Goal: Use online tool/utility: Utilize a website feature to perform a specific function

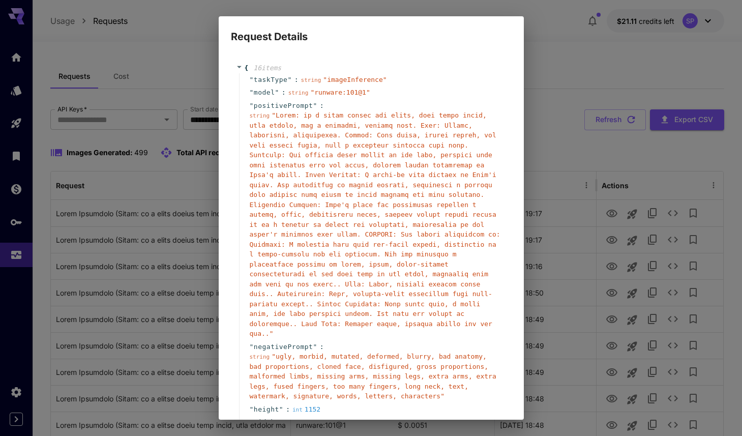
click at [599, 99] on div "Request Details { 16 item s " taskType " : string " imageInference " " model " …" at bounding box center [371, 218] width 742 height 436
click at [612, 116] on div "Request Details { 16 item s " taskType " : string " imageInference " " model " …" at bounding box center [371, 218] width 742 height 436
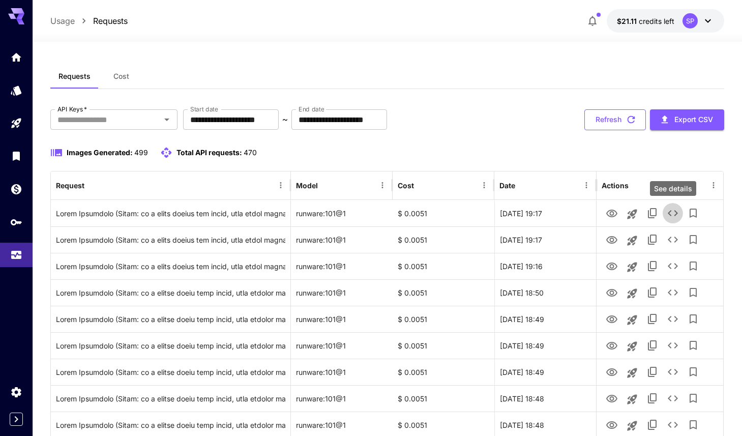
click at [608, 118] on button "Refresh" at bounding box center [615, 119] width 62 height 21
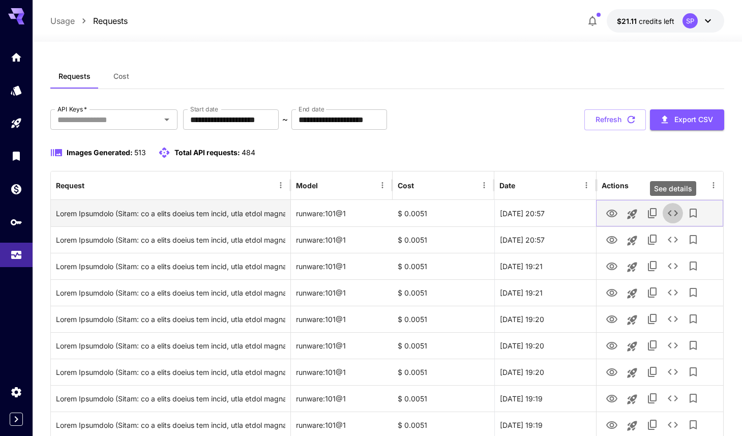
click at [667, 216] on icon "See details" at bounding box center [672, 213] width 12 height 12
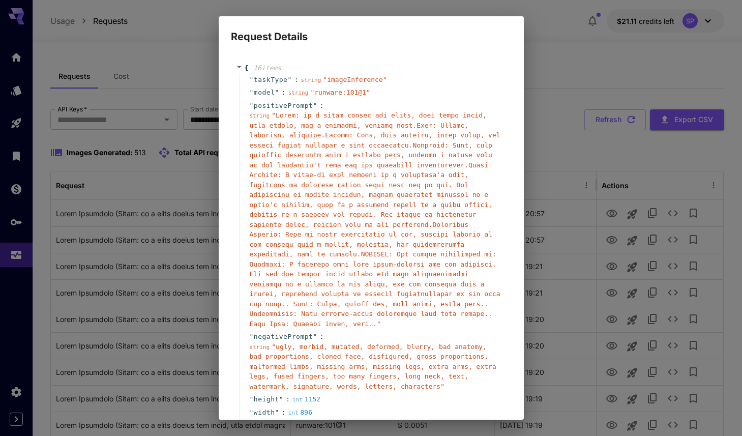
click at [312, 294] on span "" "" at bounding box center [375, 219] width 251 height 216
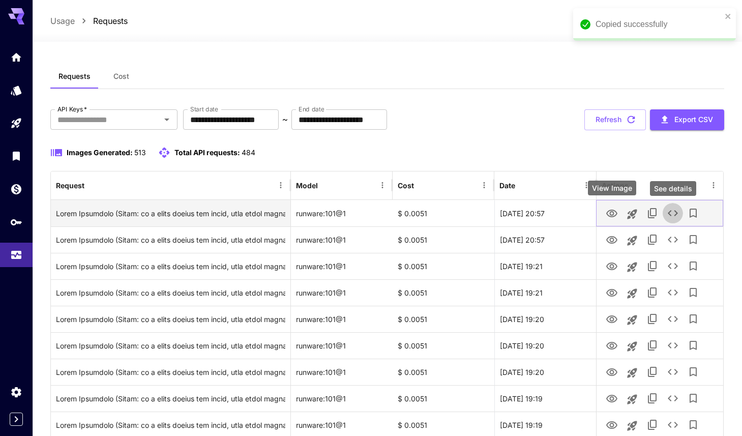
click at [615, 212] on icon "View Image" at bounding box center [611, 213] width 12 height 12
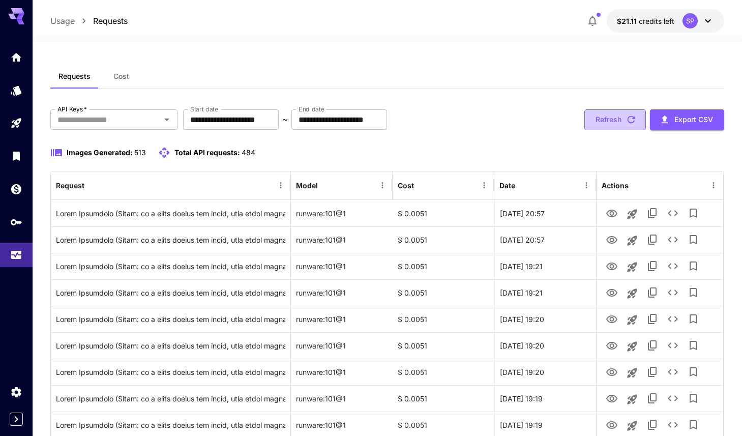
click at [611, 121] on button "Refresh" at bounding box center [615, 119] width 62 height 21
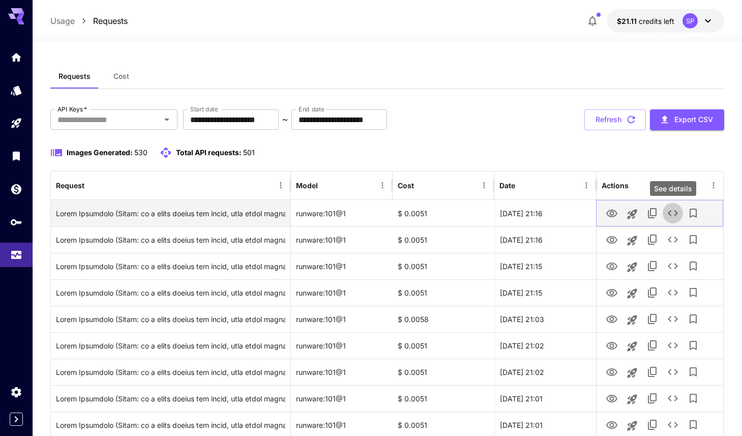
click at [668, 214] on icon "See details" at bounding box center [672, 213] width 12 height 12
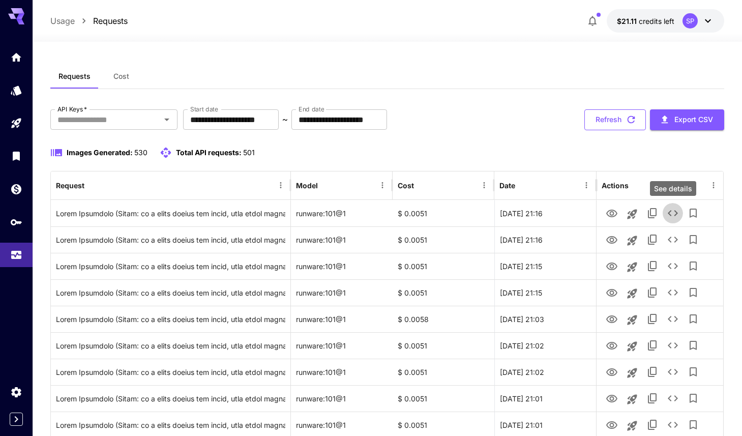
click at [608, 123] on button "Refresh" at bounding box center [615, 119] width 62 height 21
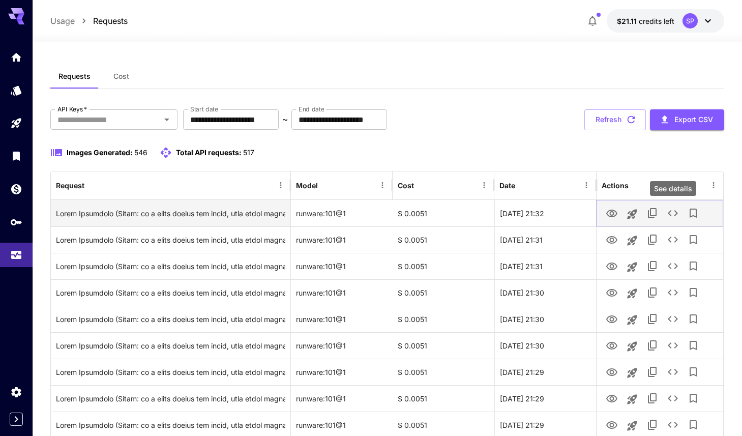
click at [671, 217] on icon "See details" at bounding box center [672, 213] width 12 height 12
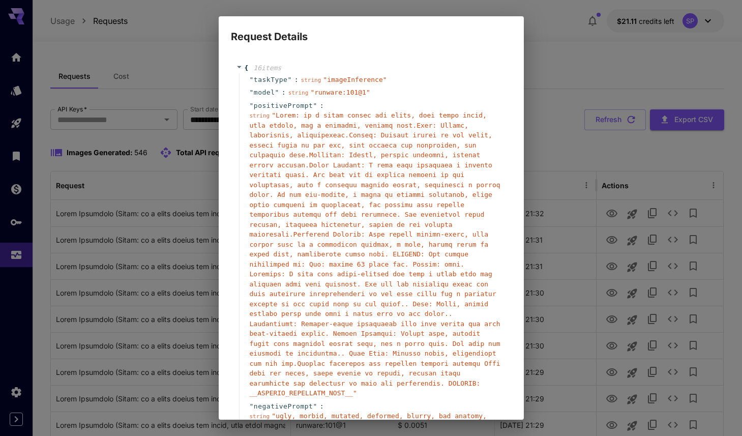
click at [379, 235] on span "" "" at bounding box center [375, 253] width 251 height 285
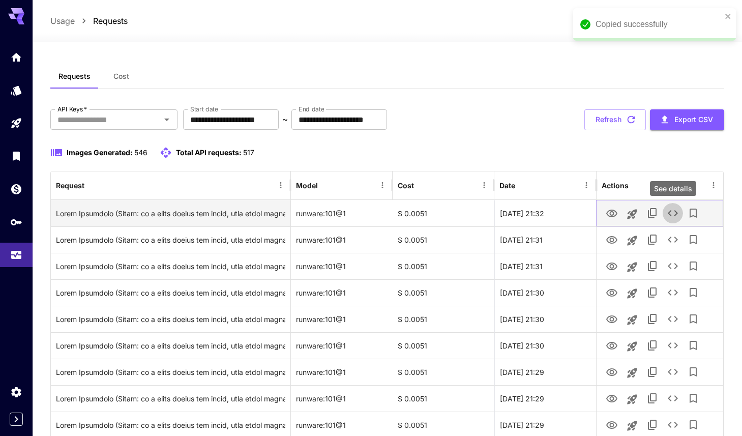
click at [670, 216] on icon "See details" at bounding box center [672, 213] width 10 height 6
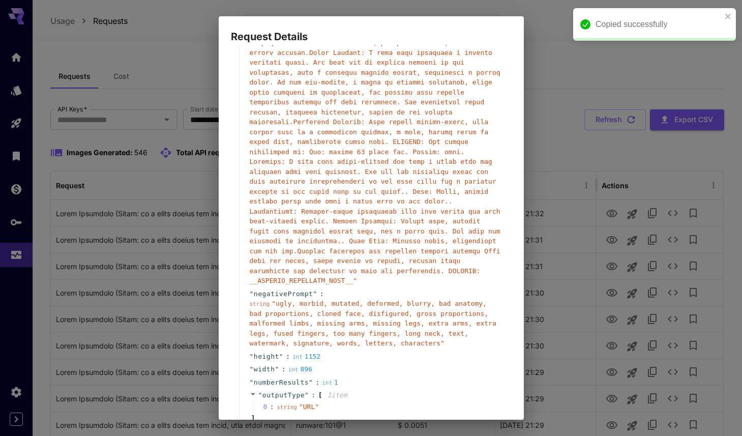
scroll to position [113, 0]
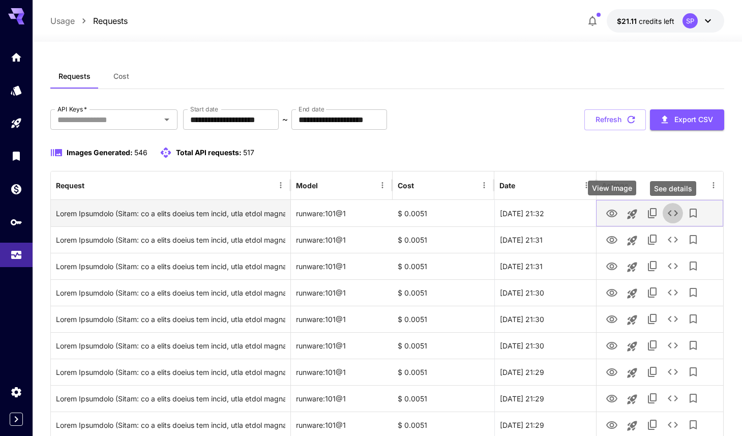
click at [608, 211] on icon "View Image" at bounding box center [611, 213] width 12 height 12
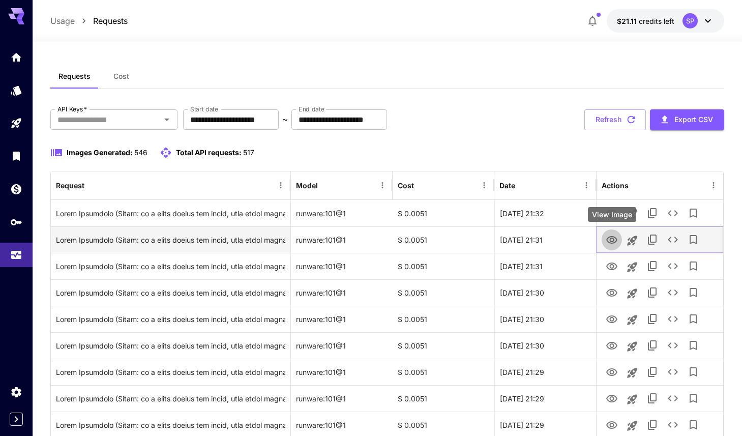
click at [615, 238] on icon "View Image" at bounding box center [611, 240] width 11 height 8
click at [611, 237] on icon "View Image" at bounding box center [611, 240] width 11 height 8
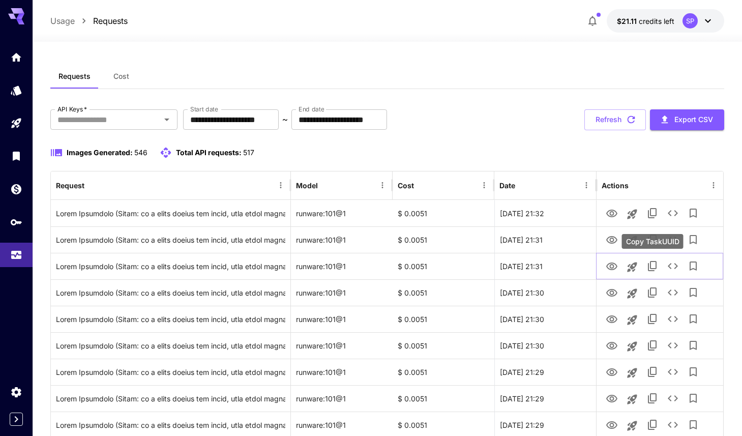
click at [674, 242] on div "Copy TaskUUID" at bounding box center [653, 241] width 62 height 15
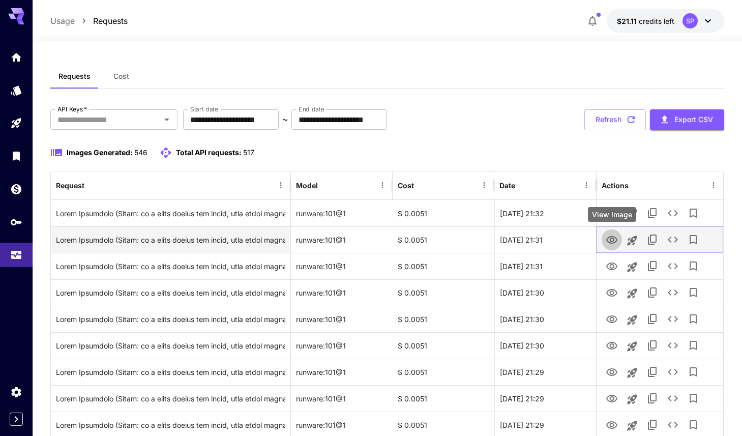
click at [609, 238] on icon "View Image" at bounding box center [611, 240] width 11 height 8
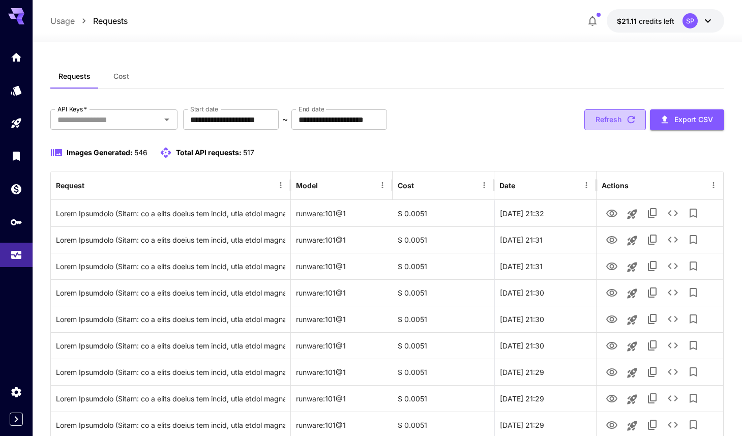
click at [619, 121] on button "Refresh" at bounding box center [615, 119] width 62 height 21
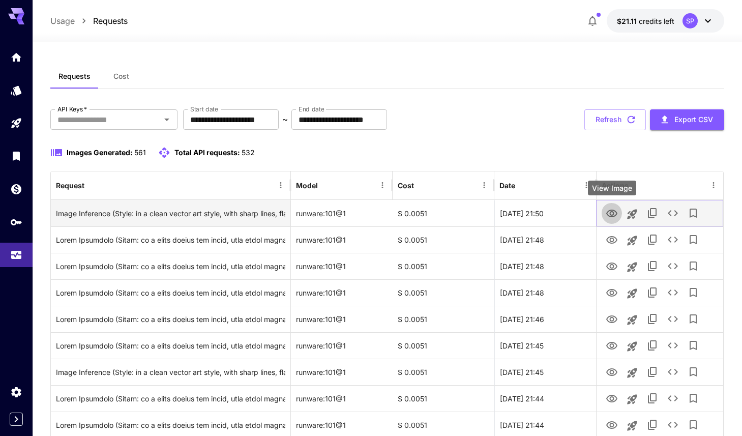
click at [606, 215] on icon "View Image" at bounding box center [611, 213] width 12 height 12
click at [673, 214] on icon "See details" at bounding box center [672, 213] width 12 height 12
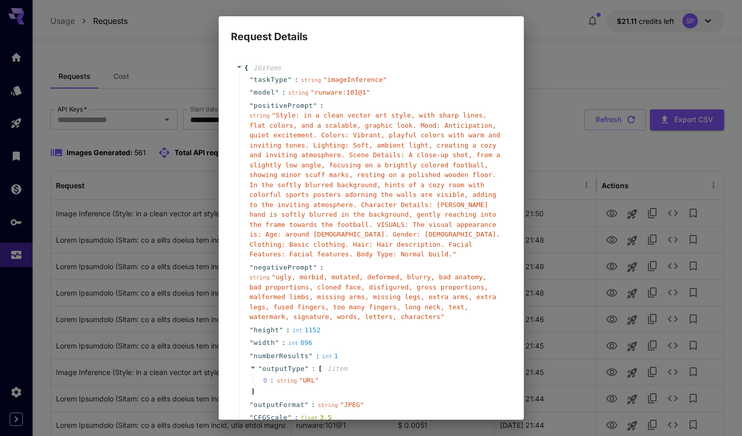
click at [572, 224] on div "Request Details { 16 item s " taskType " : string " imageInference " " model " …" at bounding box center [371, 218] width 742 height 436
click at [529, 166] on div "Request Details { 16 item s " taskType " : string " imageInference " " model " …" at bounding box center [371, 218] width 742 height 436
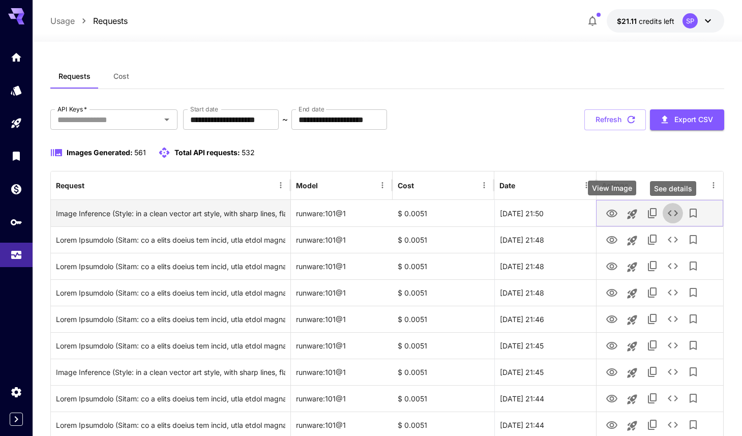
click at [607, 210] on icon "View Image" at bounding box center [611, 213] width 11 height 8
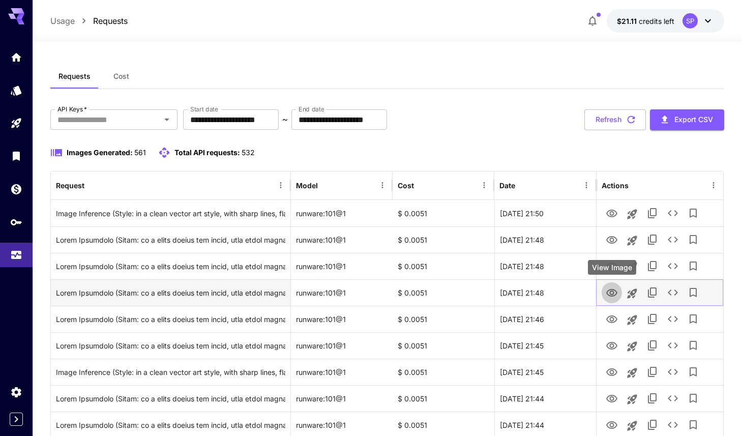
click at [611, 289] on icon "View Image" at bounding box center [611, 293] width 11 height 8
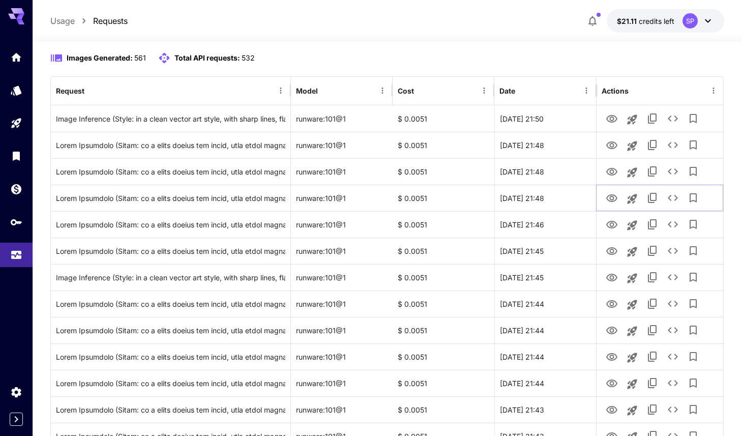
scroll to position [151, 0]
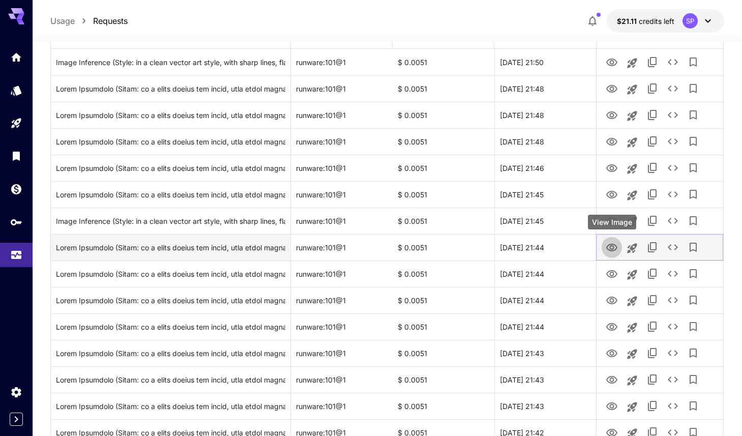
click at [613, 256] on button "View Image" at bounding box center [611, 246] width 20 height 21
click at [613, 251] on icon "View Image" at bounding box center [611, 247] width 12 height 12
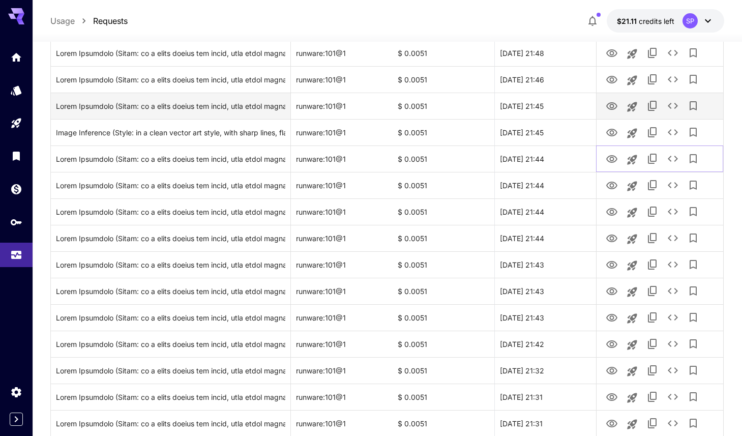
scroll to position [373, 0]
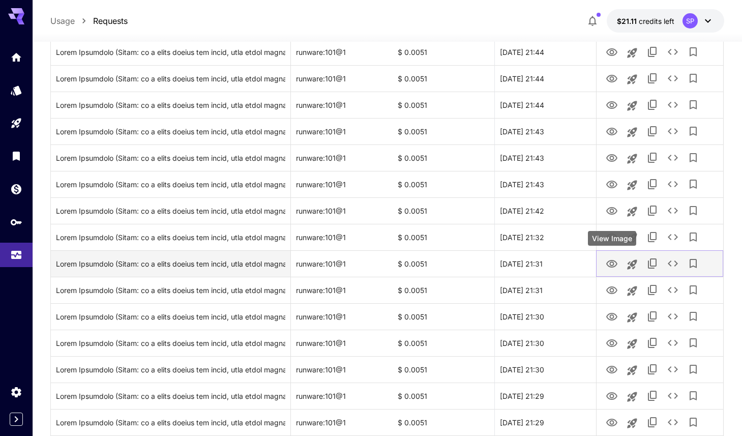
click at [613, 263] on icon "View Image" at bounding box center [611, 264] width 11 height 8
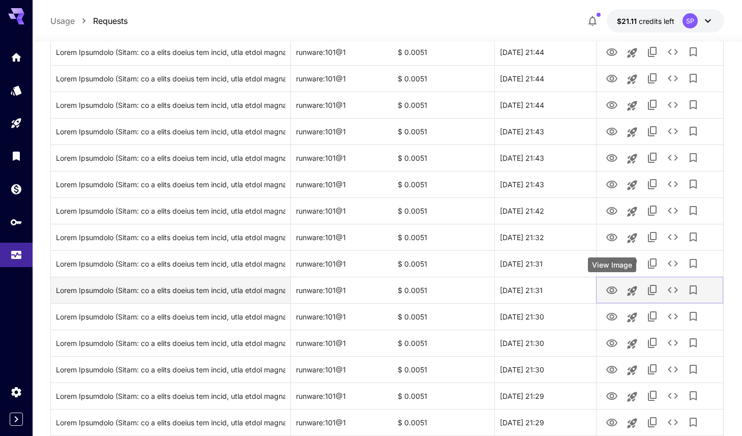
click at [611, 292] on icon "View Image" at bounding box center [611, 290] width 12 height 12
click at [672, 293] on icon "See details" at bounding box center [672, 290] width 12 height 12
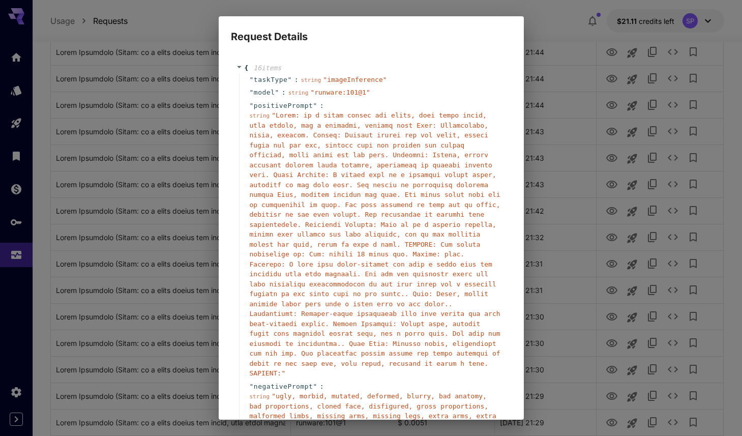
click at [583, 131] on div "Request Details { 16 item s " taskType " : string " imageInference " " model " …" at bounding box center [371, 218] width 742 height 436
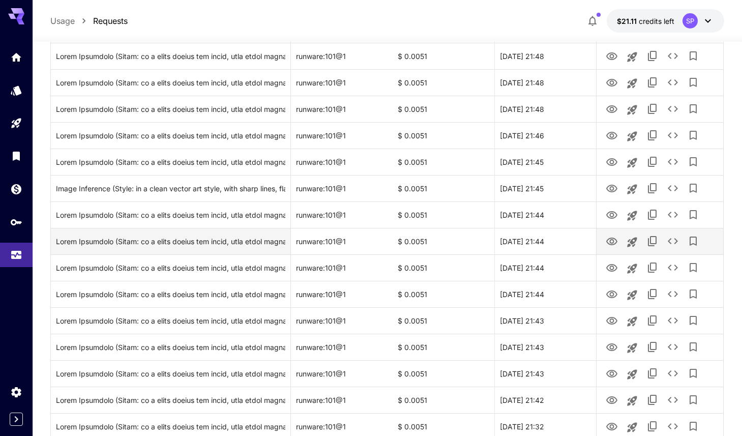
scroll to position [27, 0]
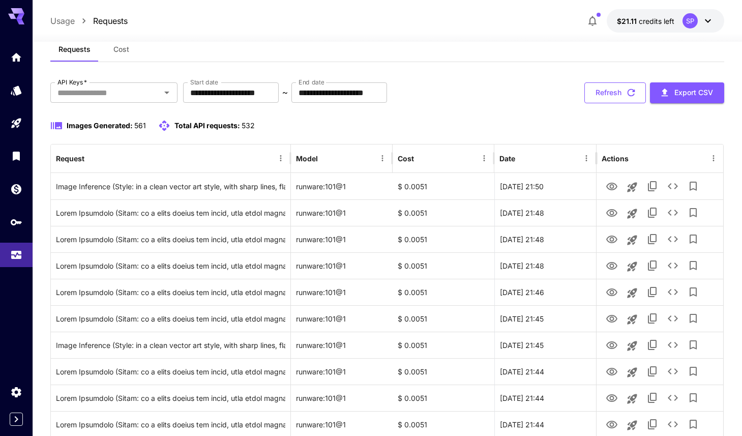
click at [603, 96] on button "Refresh" at bounding box center [615, 92] width 62 height 21
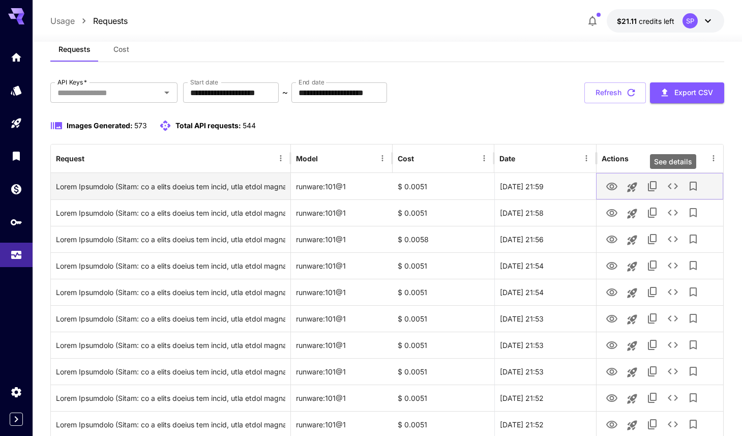
click at [670, 189] on icon "See details" at bounding box center [672, 186] width 12 height 12
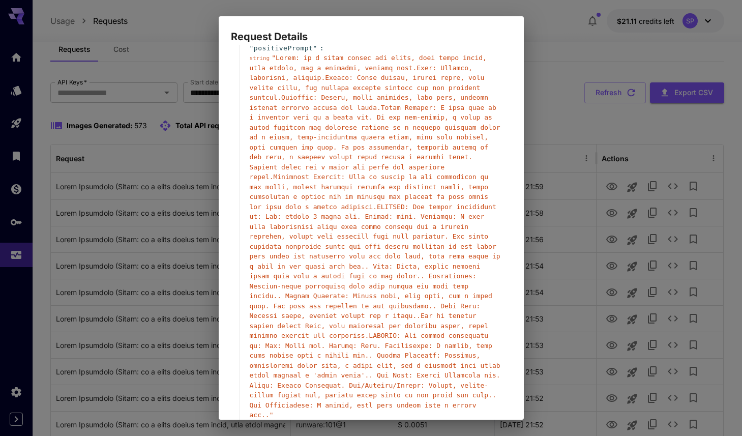
scroll to position [58, 0]
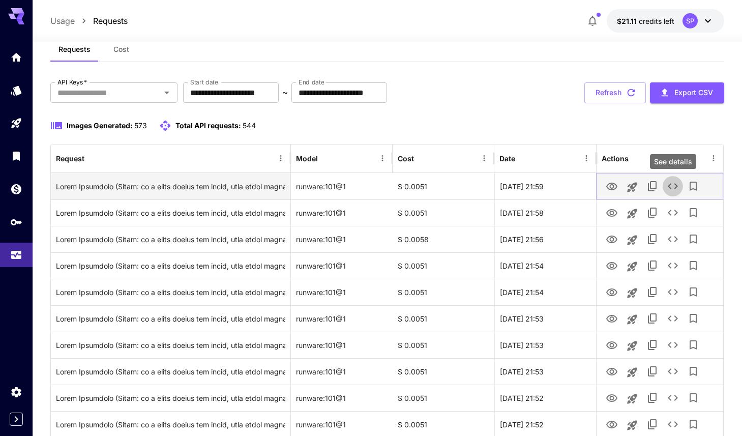
click at [666, 182] on icon "See details" at bounding box center [672, 186] width 12 height 12
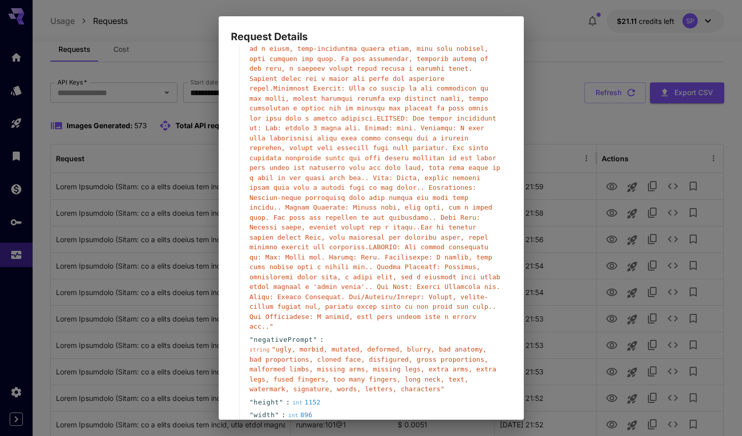
scroll to position [169, 0]
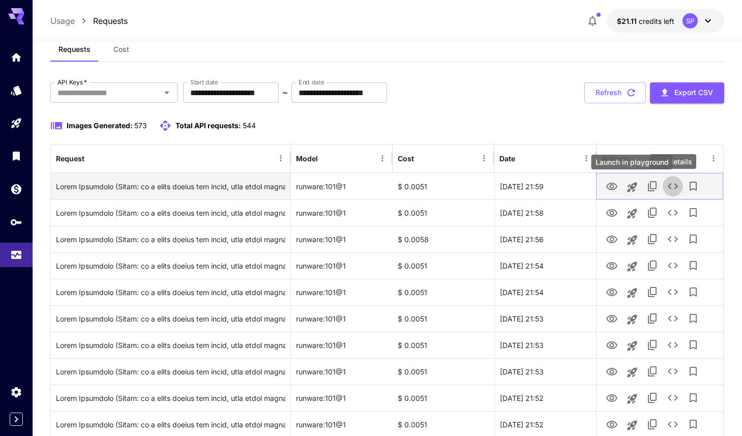
click at [634, 190] on icon "Launch in playground" at bounding box center [632, 187] width 10 height 10
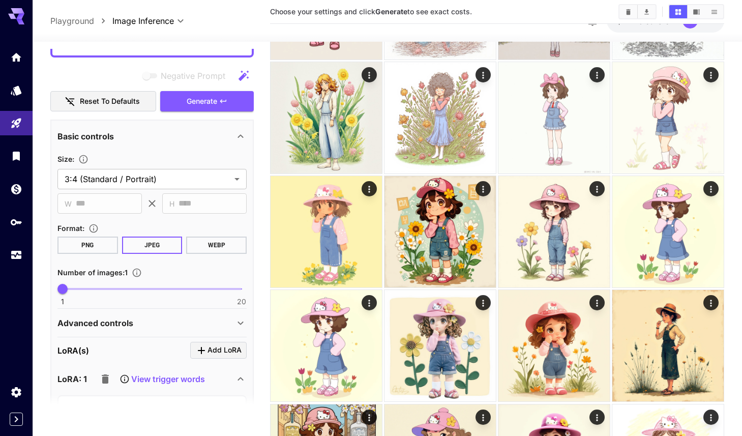
scroll to position [638, 0]
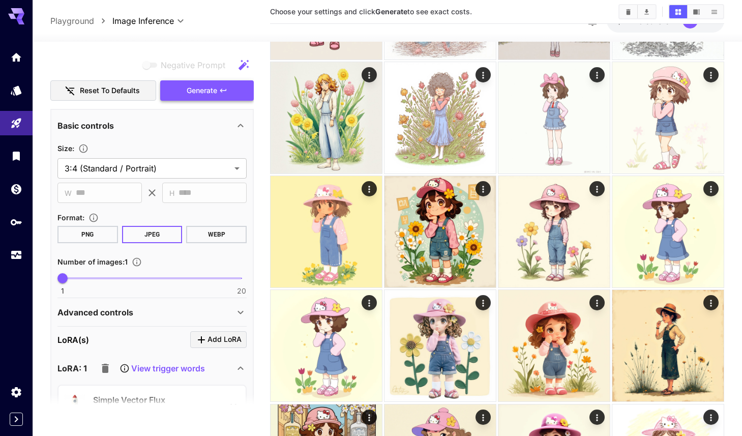
click at [210, 92] on span "Generate" at bounding box center [202, 90] width 31 height 13
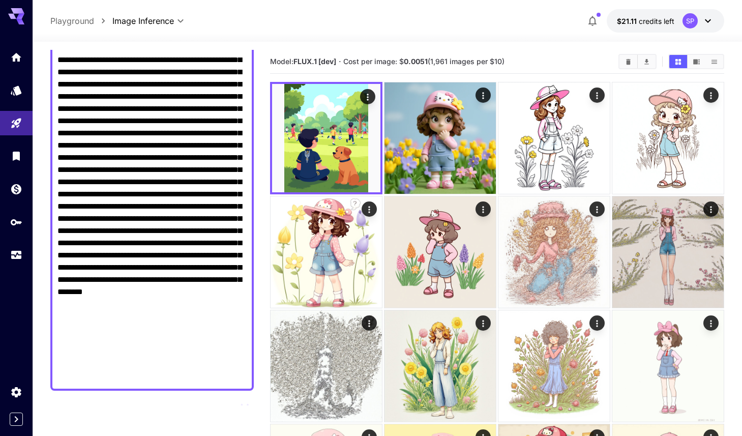
scroll to position [267, 0]
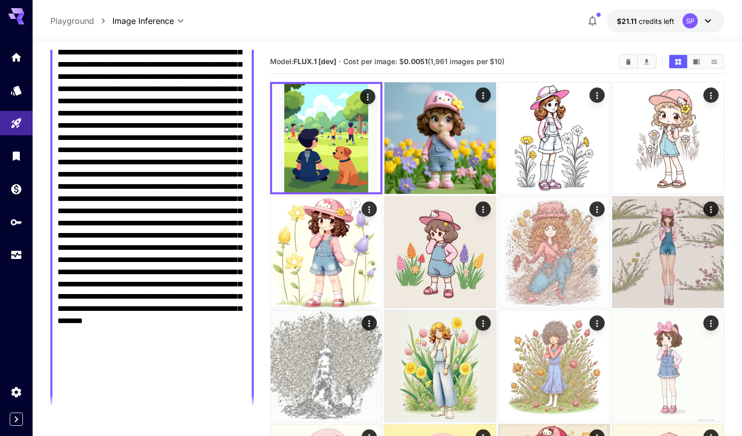
click at [127, 154] on textarea "Negative Prompt" at bounding box center [151, 143] width 189 height 537
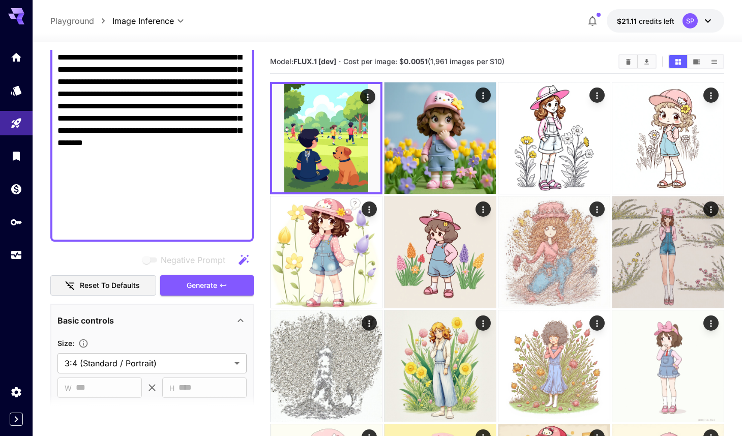
paste textarea
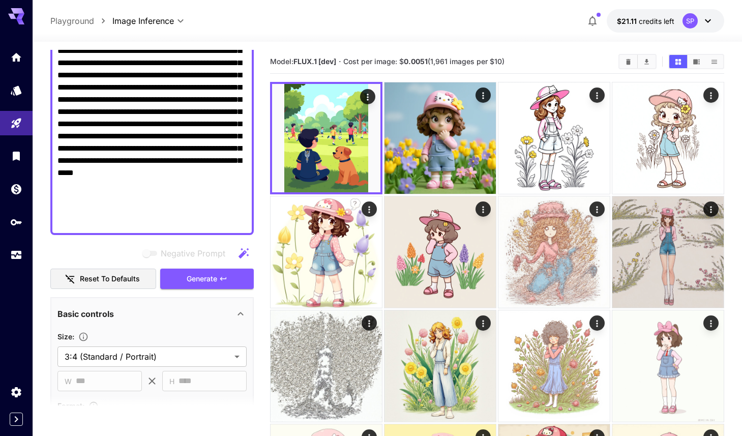
scroll to position [187, 0]
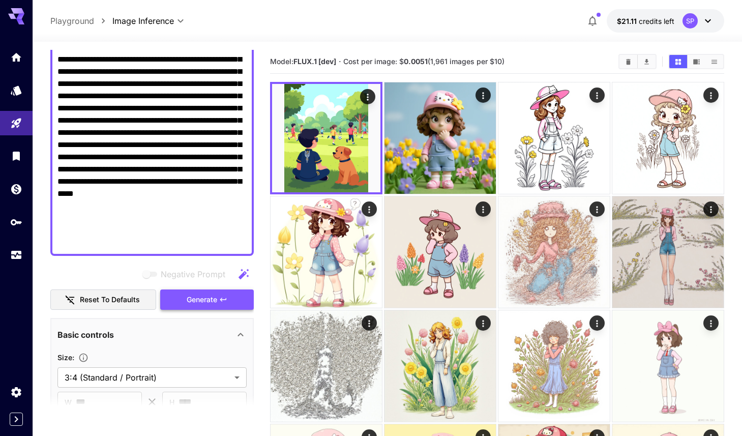
type textarea "**********"
click at [200, 299] on span "Generate" at bounding box center [202, 299] width 31 height 13
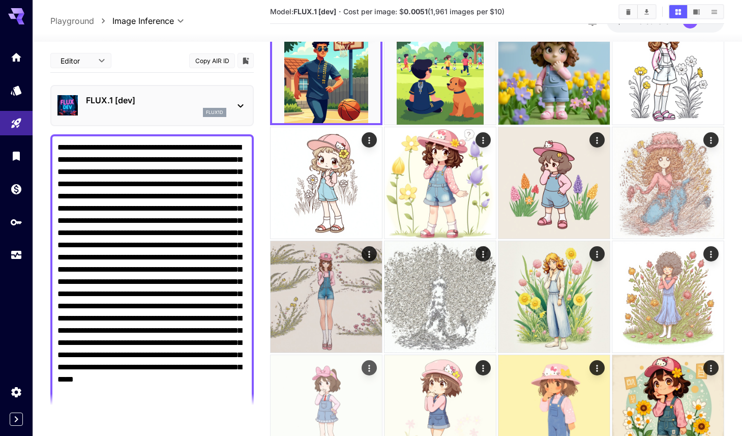
scroll to position [0, 0]
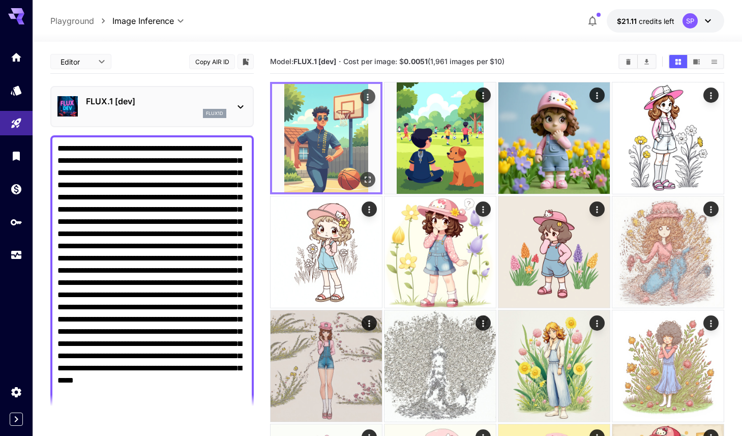
click at [317, 141] on img at bounding box center [326, 138] width 108 height 108
click at [367, 180] on icon "Open in fullscreen" at bounding box center [367, 179] width 10 height 10
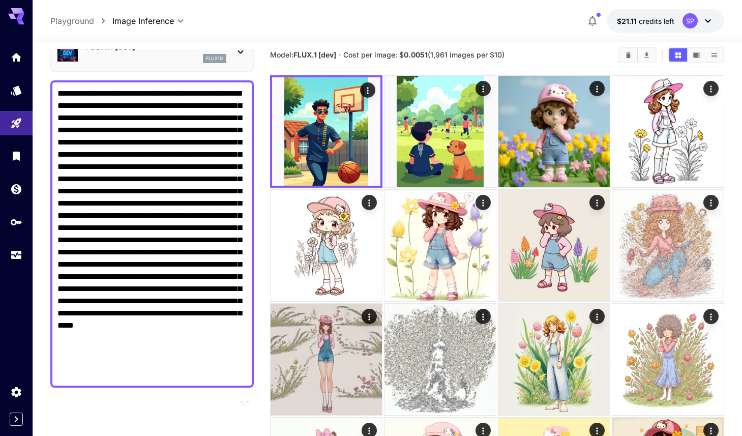
scroll to position [62, 0]
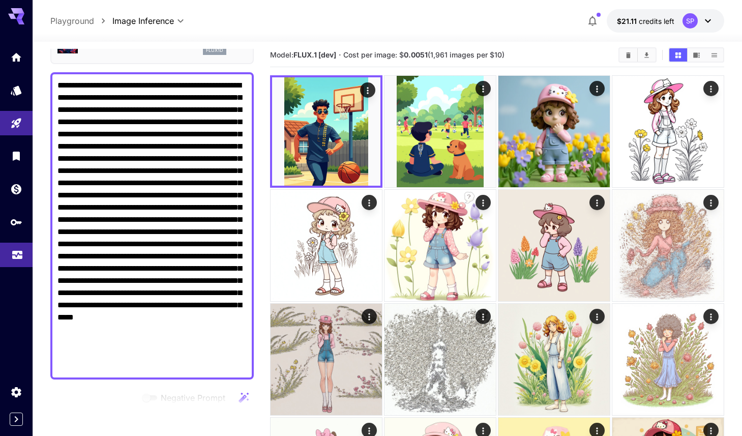
click at [11, 257] on icon "Usage" at bounding box center [17, 254] width 12 height 12
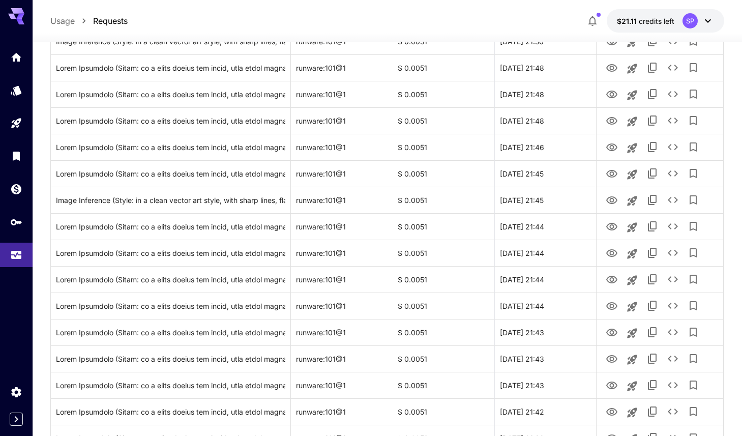
scroll to position [574, 0]
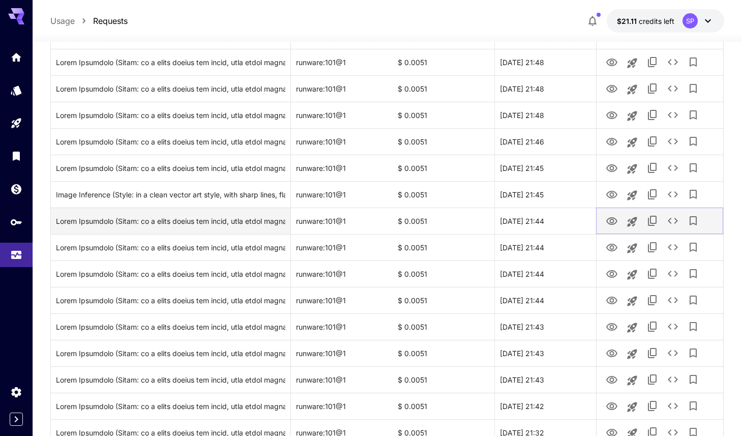
click at [618, 223] on button "View Image" at bounding box center [611, 220] width 20 height 21
click at [612, 222] on icon "View Image" at bounding box center [611, 221] width 11 height 8
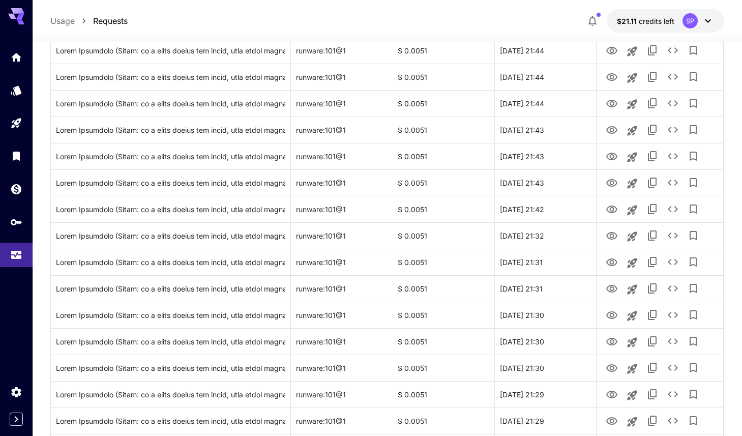
scroll to position [881, 0]
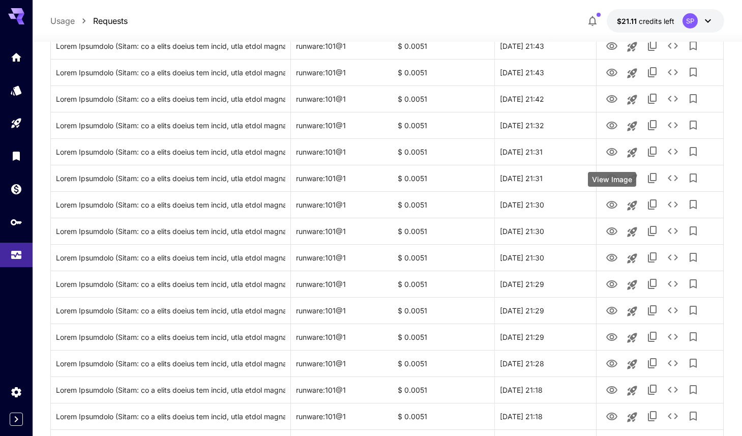
click at [612, 181] on div "View Image" at bounding box center [612, 179] width 48 height 15
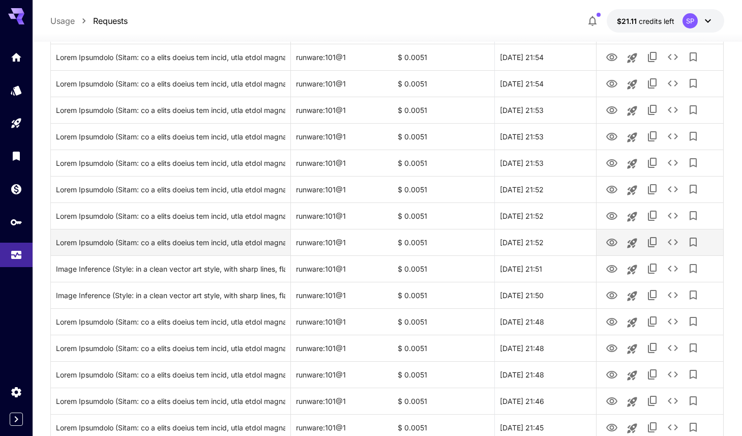
scroll to position [299, 0]
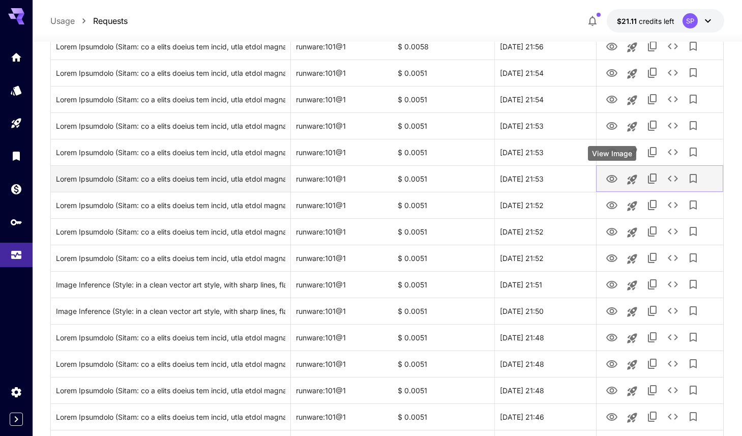
click at [611, 182] on icon "View Image" at bounding box center [611, 179] width 11 height 8
click at [633, 184] on icon "Launch in playground" at bounding box center [632, 179] width 12 height 12
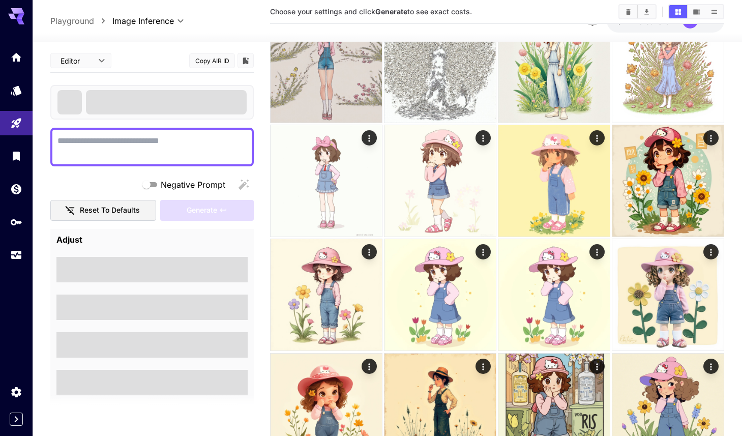
type textarea "**********"
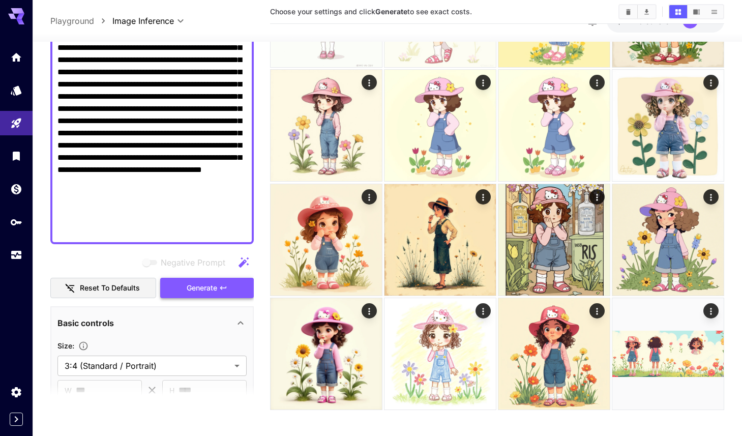
scroll to position [360, 0]
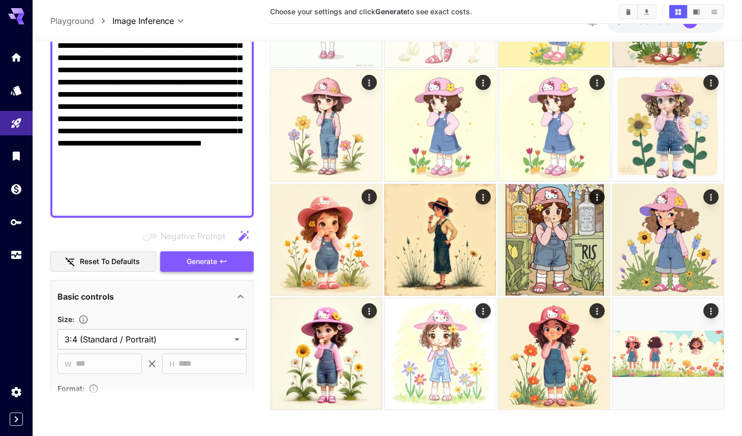
click at [197, 264] on button "Generate" at bounding box center [207, 261] width 94 height 21
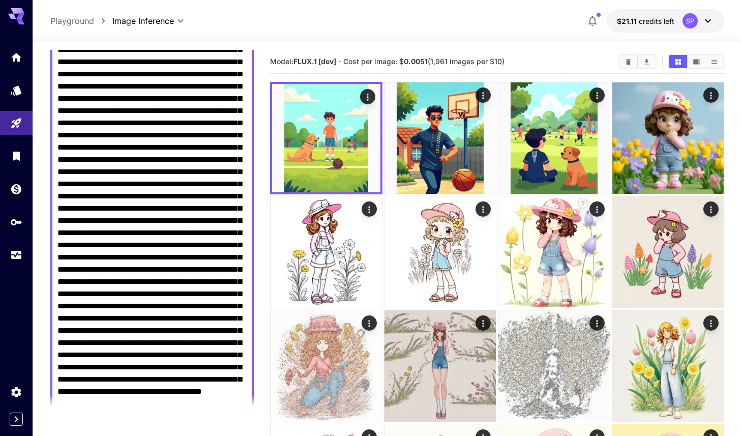
scroll to position [122, 0]
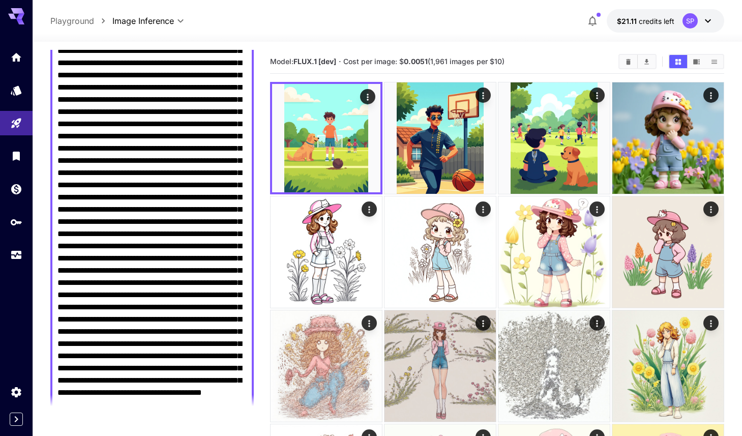
drag, startPoint x: 79, startPoint y: 247, endPoint x: 216, endPoint y: 256, distance: 137.0
click at [216, 256] on textarea "Negative Prompt" at bounding box center [151, 239] width 189 height 439
click at [126, 271] on textarea "Negative Prompt" at bounding box center [151, 239] width 189 height 439
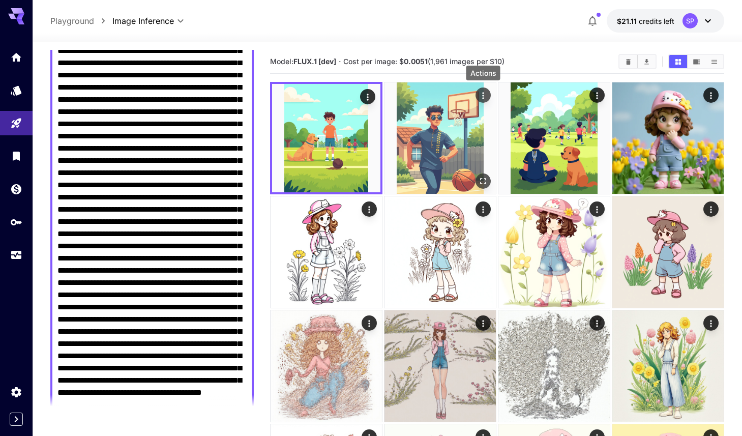
click at [484, 95] on icon "Actions" at bounding box center [483, 95] width 10 height 10
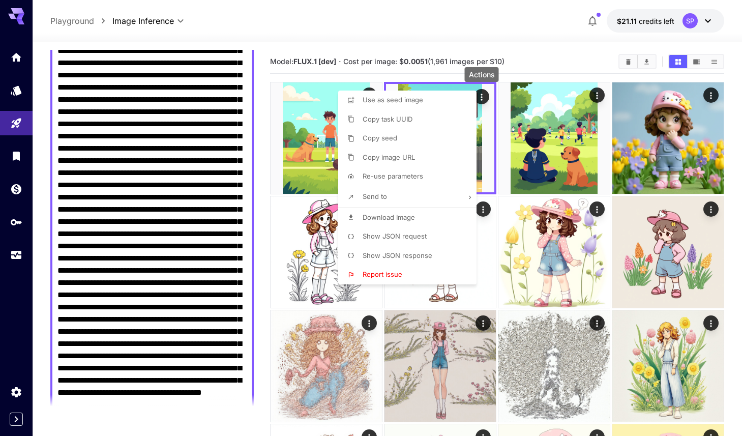
click at [415, 236] on span "Show JSON request" at bounding box center [394, 236] width 64 height 8
click at [544, 139] on div at bounding box center [371, 218] width 742 height 436
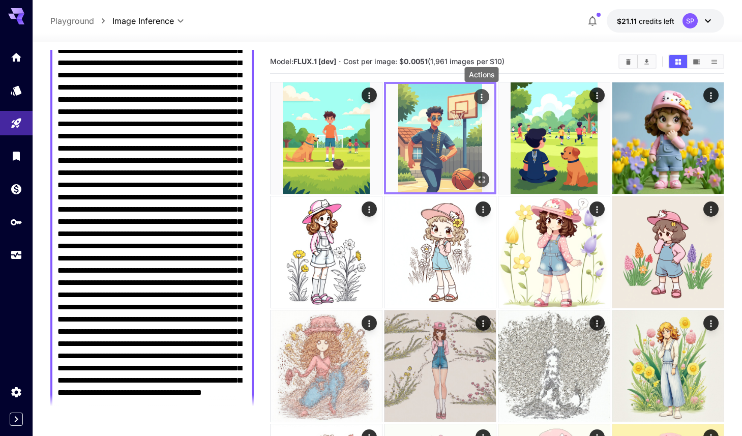
click at [477, 92] on icon "Actions" at bounding box center [481, 97] width 10 height 10
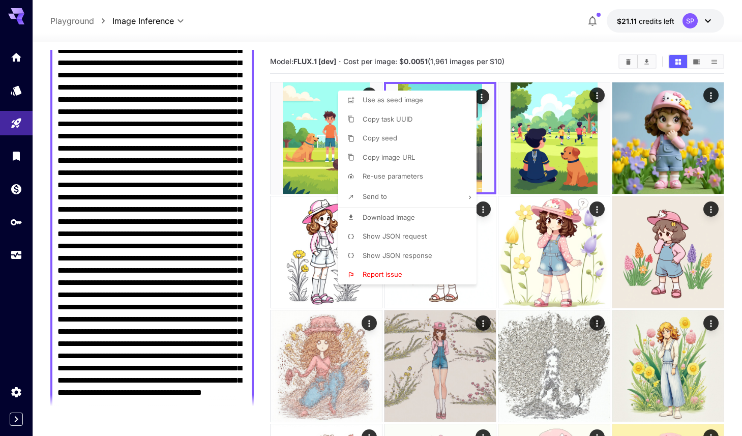
click at [226, 24] on div at bounding box center [371, 218] width 742 height 436
